Goal: Task Accomplishment & Management: Use online tool/utility

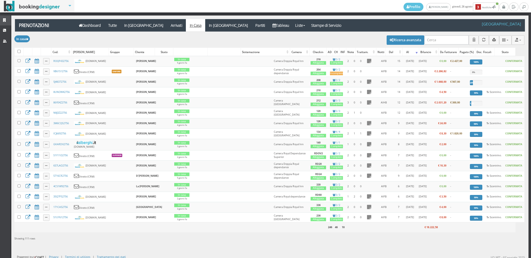
click at [3, 20] on icon at bounding box center [5, 21] width 4 height 4
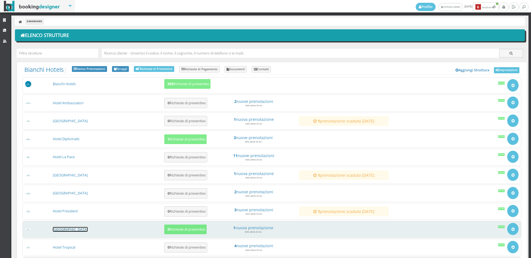
click at [75, 229] on link "[GEOGRAPHIC_DATA]" at bounding box center [70, 229] width 35 height 5
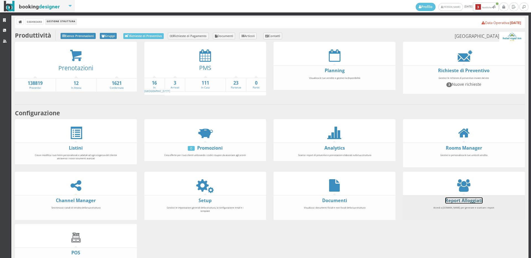
click at [470, 198] on link "Report Alloggiati" at bounding box center [463, 201] width 37 height 6
